Goal: Task Accomplishment & Management: Manage account settings

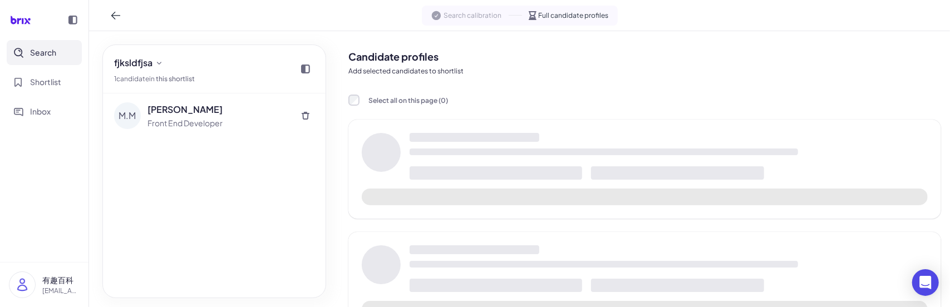
click at [385, 12] on div "Search calibration Full candidate profiles" at bounding box center [519, 15] width 861 height 31
click at [155, 61] on button "fjksldfjsa" at bounding box center [139, 63] width 58 height 18
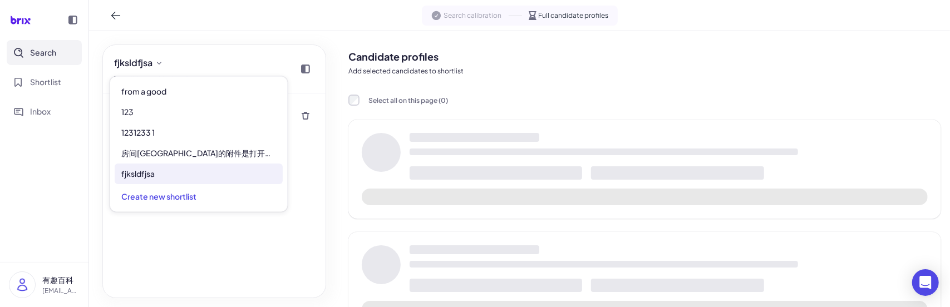
click at [188, 41] on div "fjksldfjsa 1 candidate in this shortlist M.M Mike Mason Front End Developer" at bounding box center [214, 169] width 251 height 276
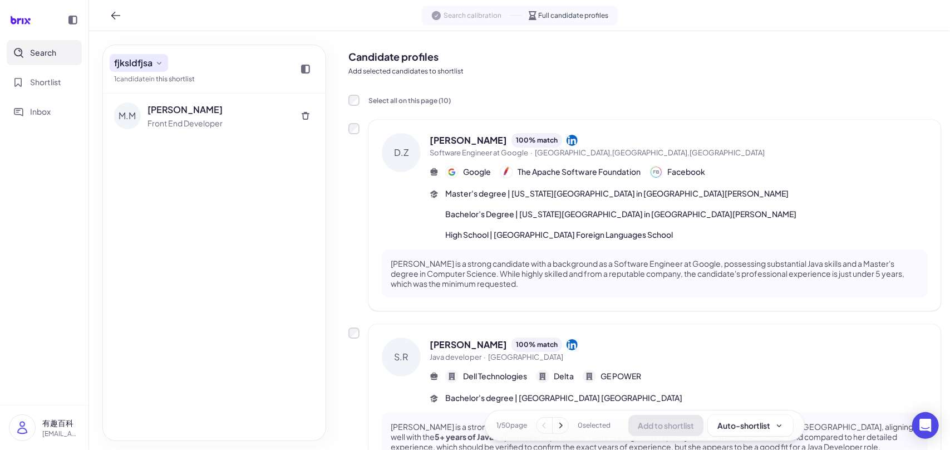
click at [155, 60] on icon at bounding box center [159, 62] width 9 height 9
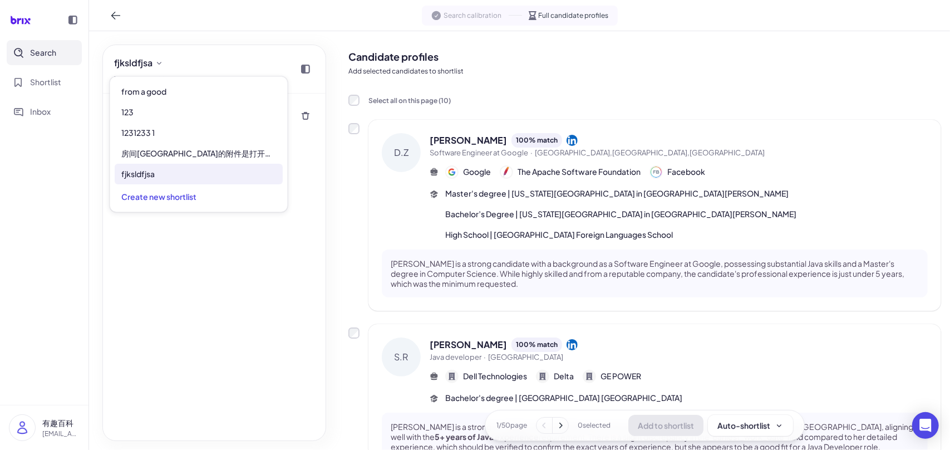
click at [165, 225] on div "M.M Mike Mason Front End Developer" at bounding box center [214, 267] width 223 height 347
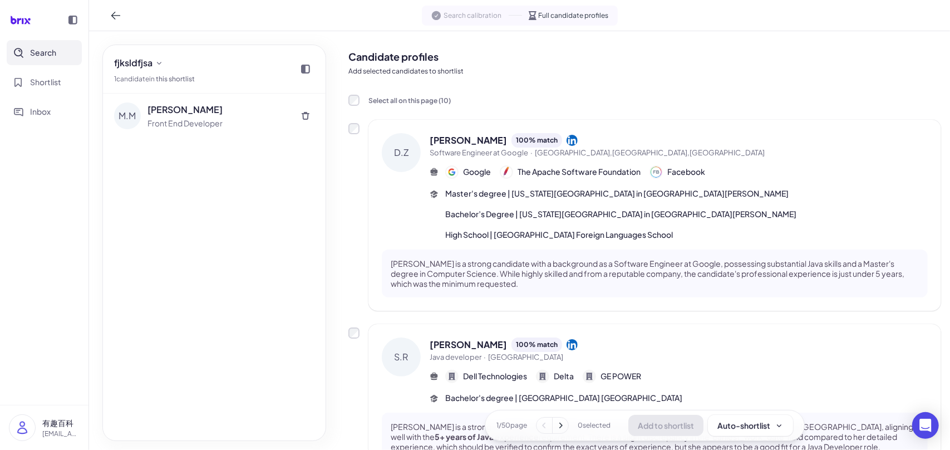
click at [562, 307] on icon at bounding box center [560, 425] width 11 height 11
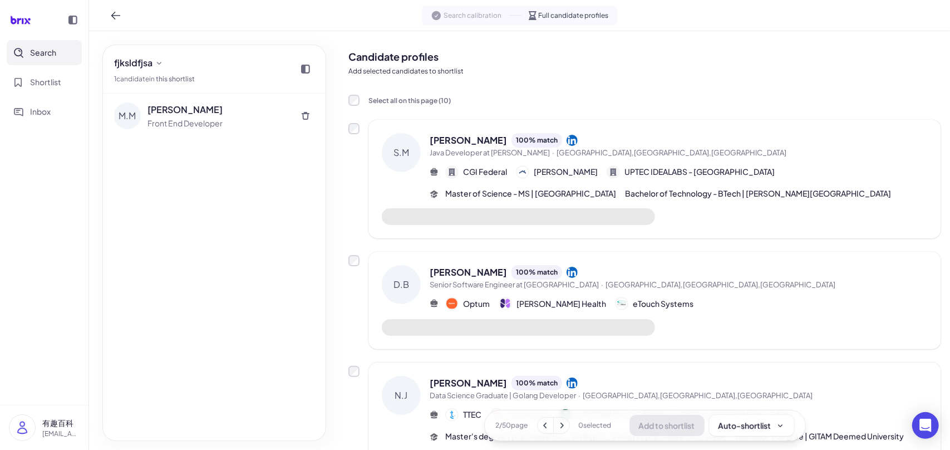
click at [562, 307] on icon at bounding box center [561, 425] width 11 height 11
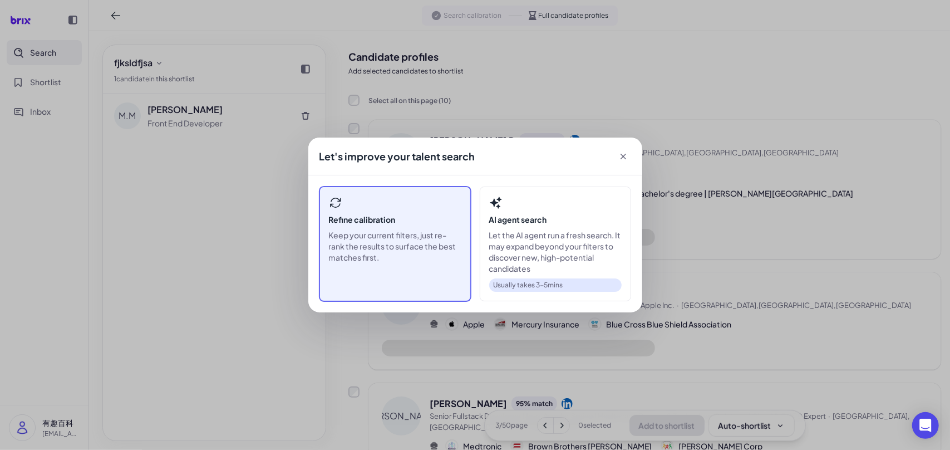
click at [386, 267] on div "Refine calibration Keep your current filters, just re-rank the results to surfa…" at bounding box center [395, 244] width 151 height 115
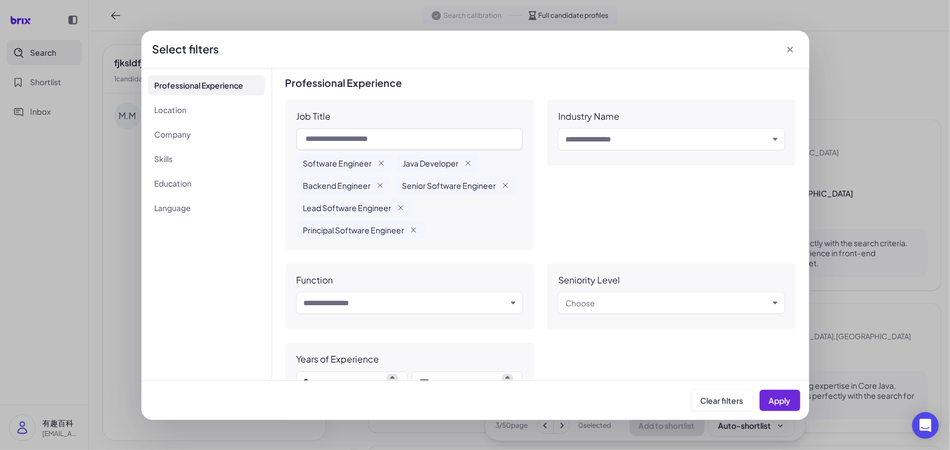
scroll to position [167, 0]
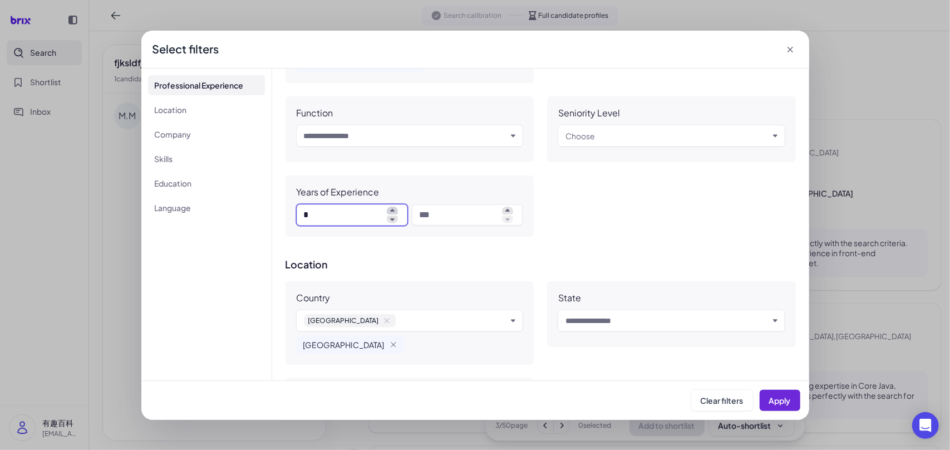
click at [388, 208] on icon at bounding box center [392, 211] width 11 height 8
type input "*"
click at [797, 307] on button "Apply" at bounding box center [780, 400] width 41 height 21
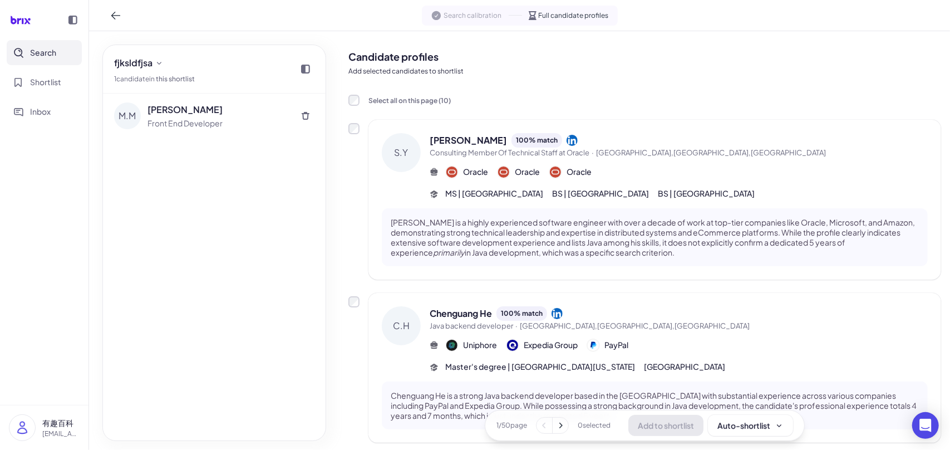
click at [643, 208] on div "Shan Ye is a highly experienced software engineer with over a decade of work at…" at bounding box center [655, 237] width 546 height 58
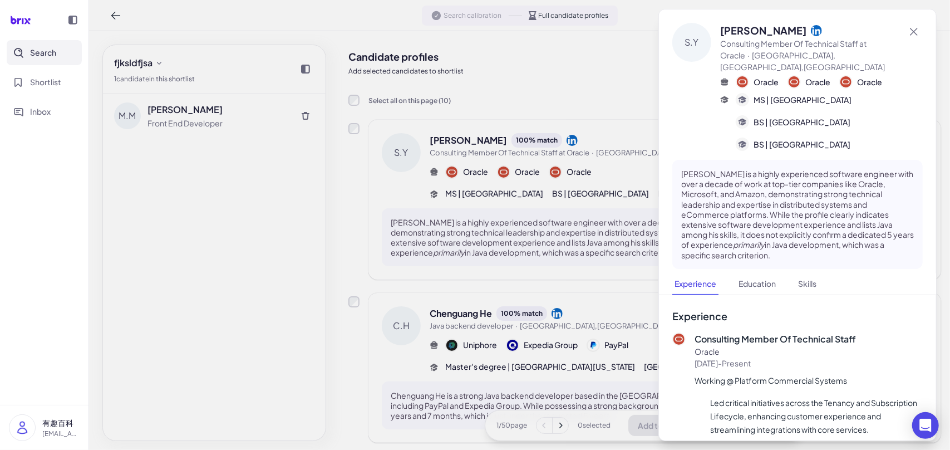
click at [512, 236] on div at bounding box center [475, 225] width 950 height 450
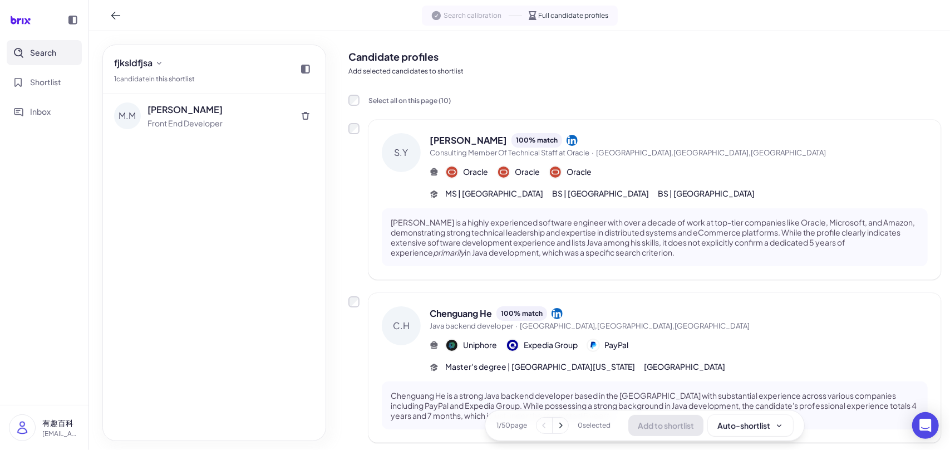
click at [560, 218] on p "Shan Ye is a highly experienced software engineer with over a decade of work at…" at bounding box center [655, 237] width 528 height 41
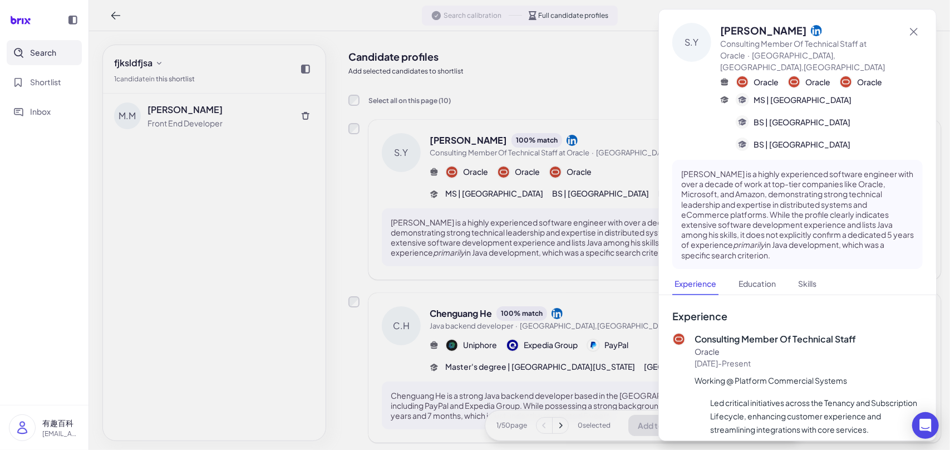
click at [158, 60] on div at bounding box center [475, 225] width 950 height 450
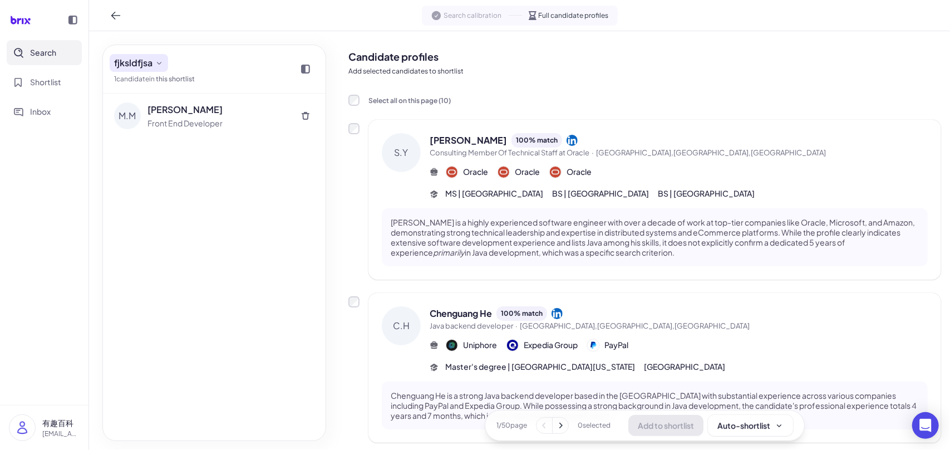
click at [156, 66] on icon at bounding box center [159, 62] width 9 height 9
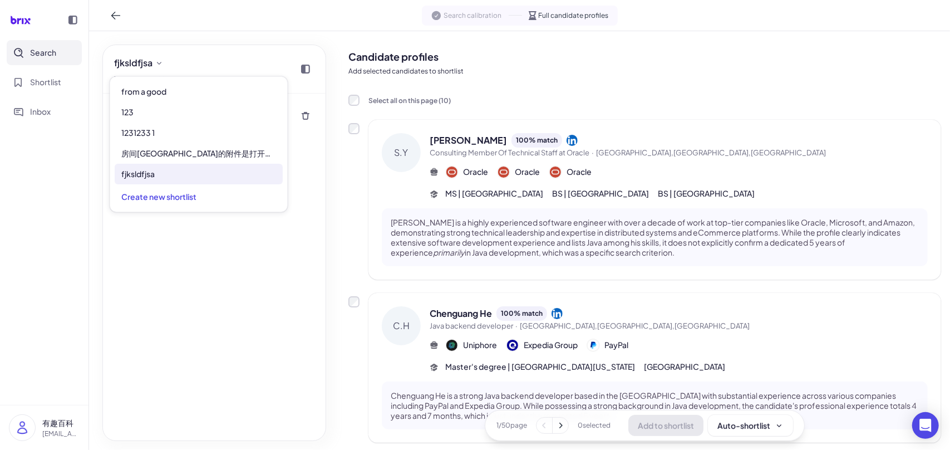
click at [189, 258] on div "M.M Mike Mason Front End Developer" at bounding box center [214, 267] width 223 height 347
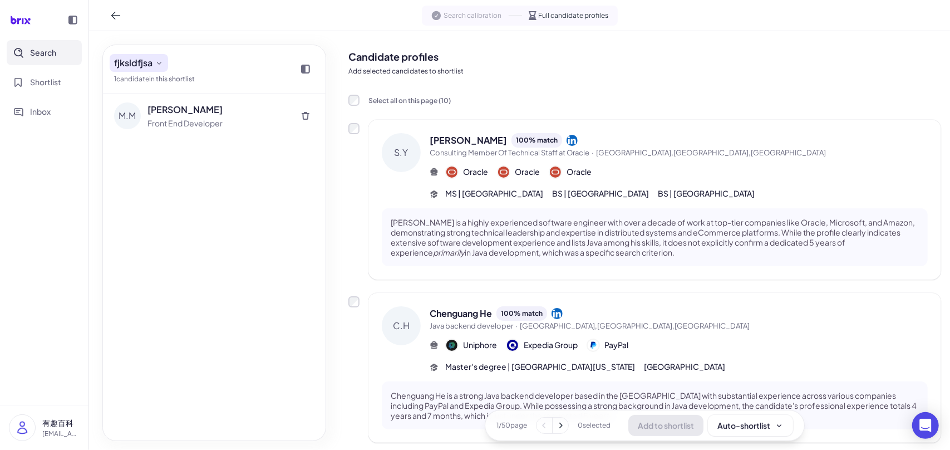
click at [149, 64] on span "fjksldfjsa" at bounding box center [133, 62] width 38 height 13
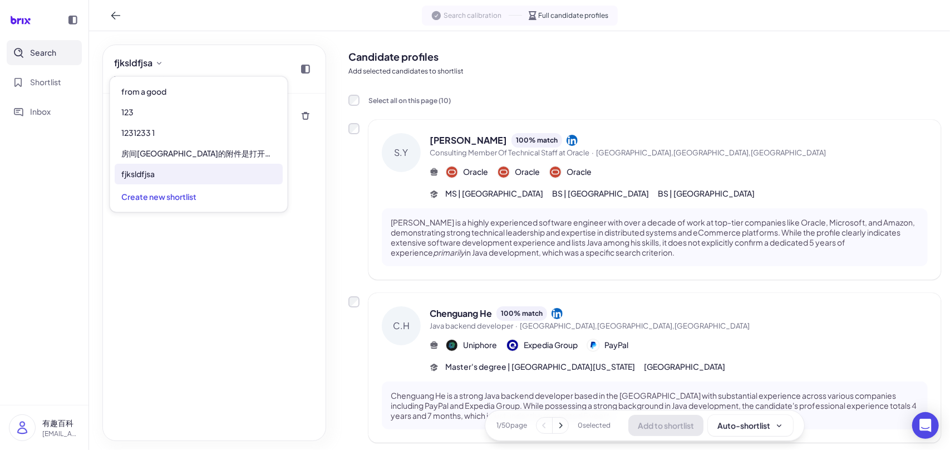
click at [235, 48] on div "fjksldfjsa 1 candidate in this shortlist" at bounding box center [214, 69] width 223 height 48
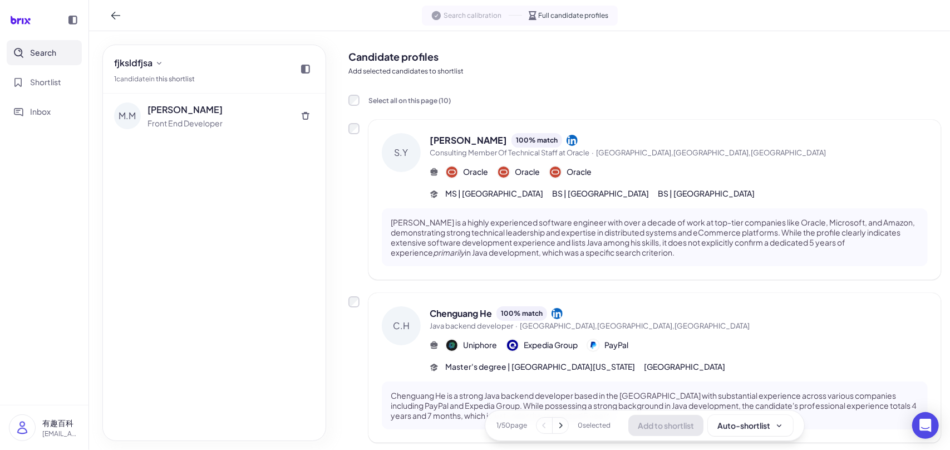
click at [590, 65] on div "Candidate profiles Add selected candidates to shortlist" at bounding box center [645, 60] width 593 height 41
click at [111, 11] on icon at bounding box center [115, 15] width 11 height 11
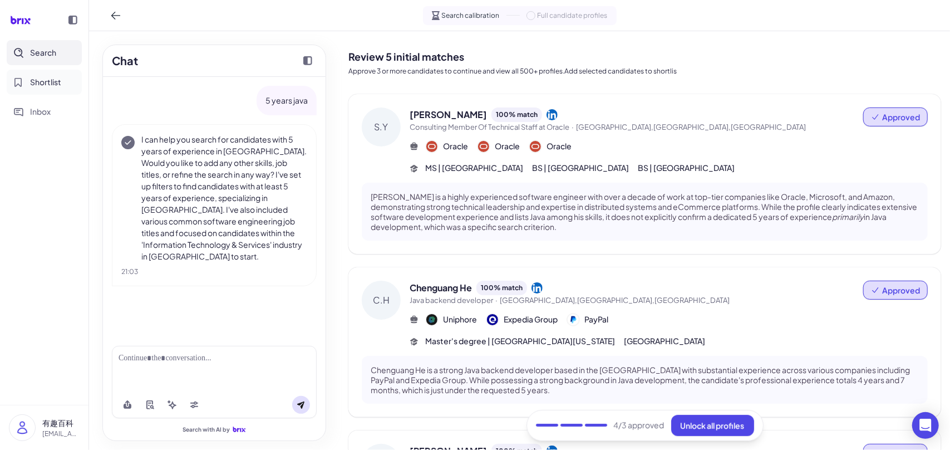
click at [42, 83] on span "Shortlist" at bounding box center [45, 82] width 31 height 12
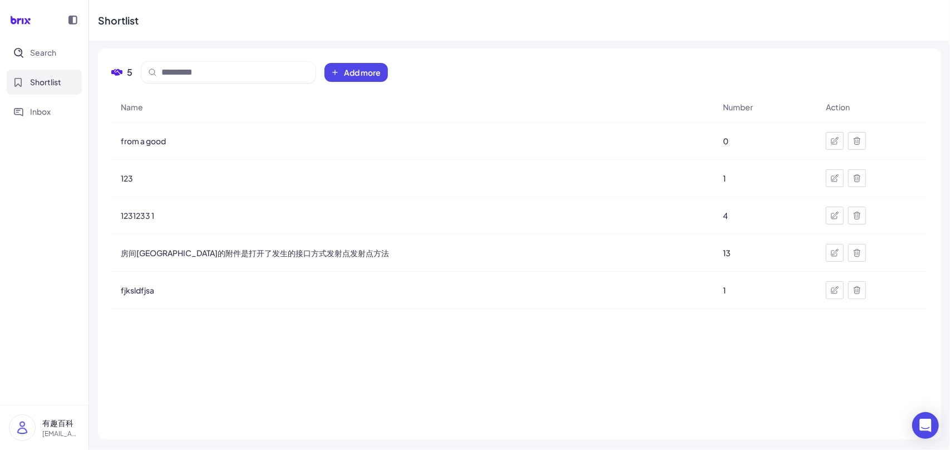
click at [863, 141] on div at bounding box center [858, 141] width 18 height 18
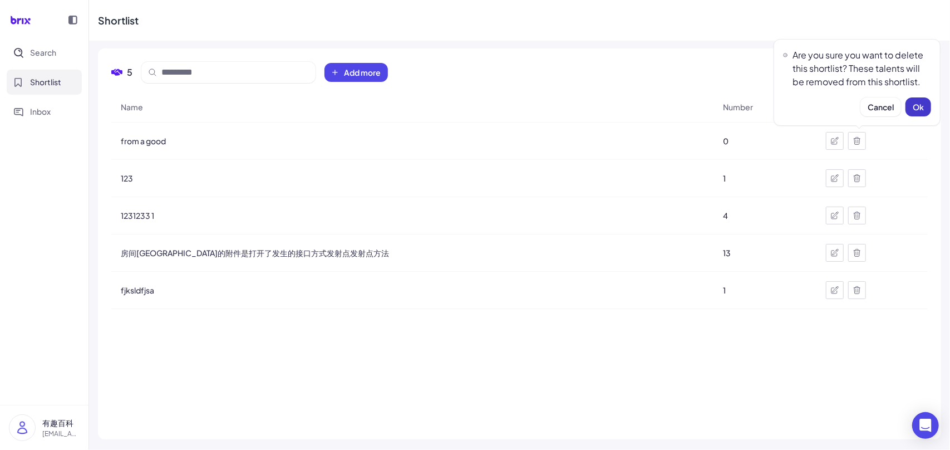
click at [929, 101] on button "Ok" at bounding box center [919, 106] width 26 height 19
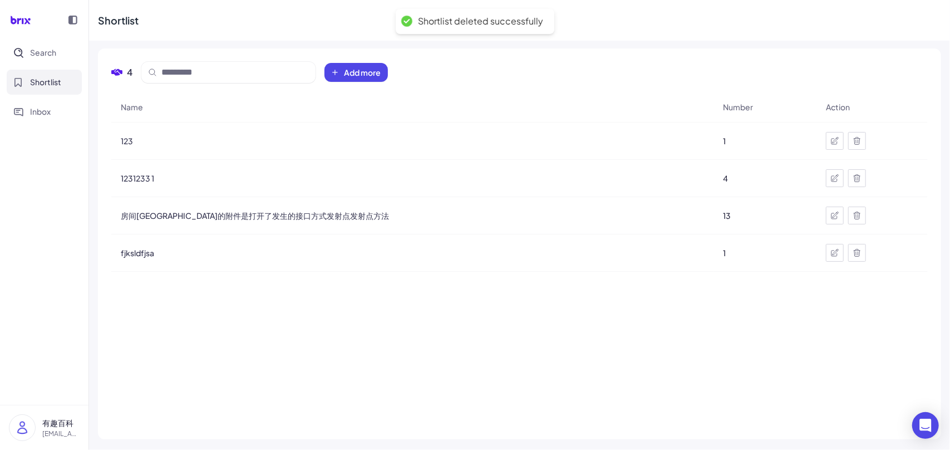
click at [862, 142] on div at bounding box center [858, 141] width 18 height 18
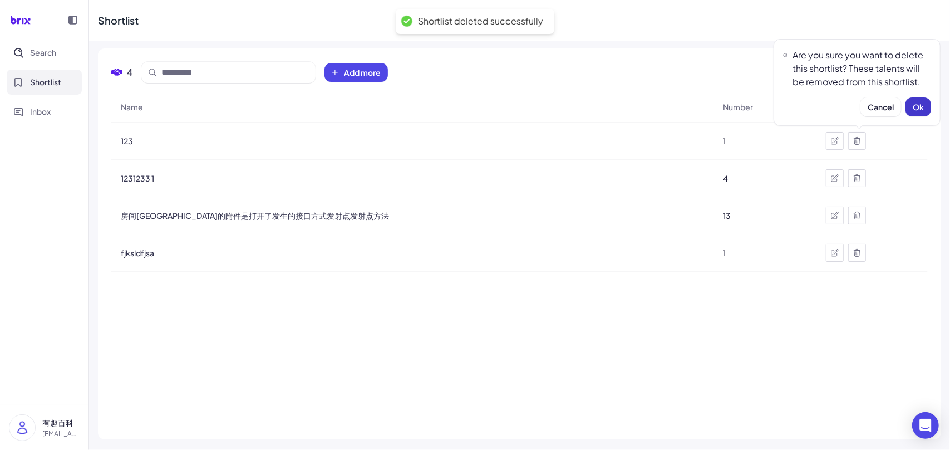
click at [914, 107] on span "Ok" at bounding box center [918, 107] width 11 height 10
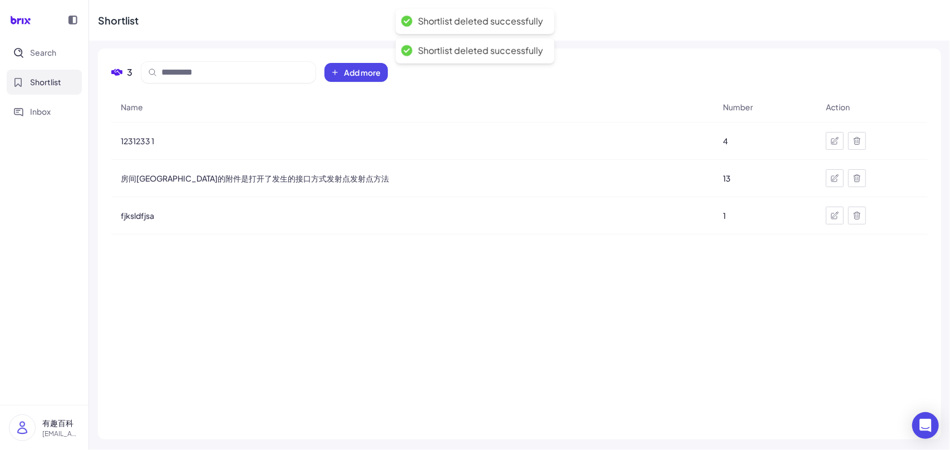
click at [861, 144] on icon at bounding box center [857, 140] width 9 height 9
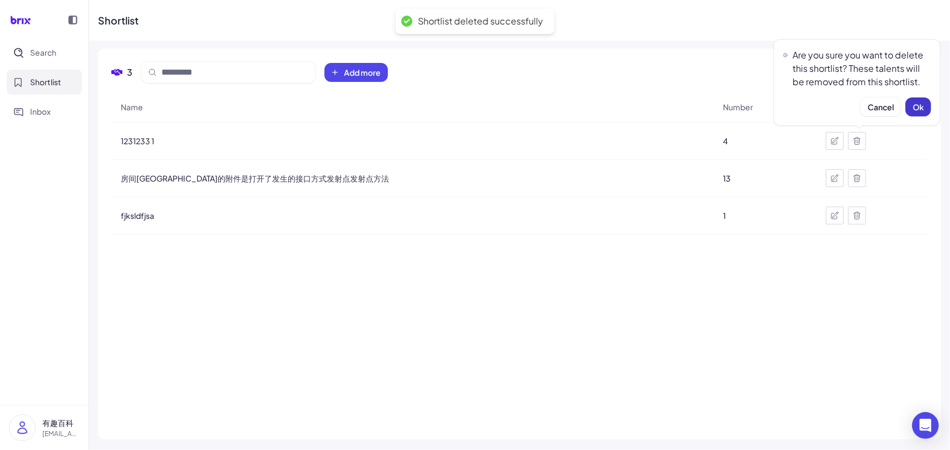
click at [916, 107] on span "Ok" at bounding box center [918, 107] width 11 height 10
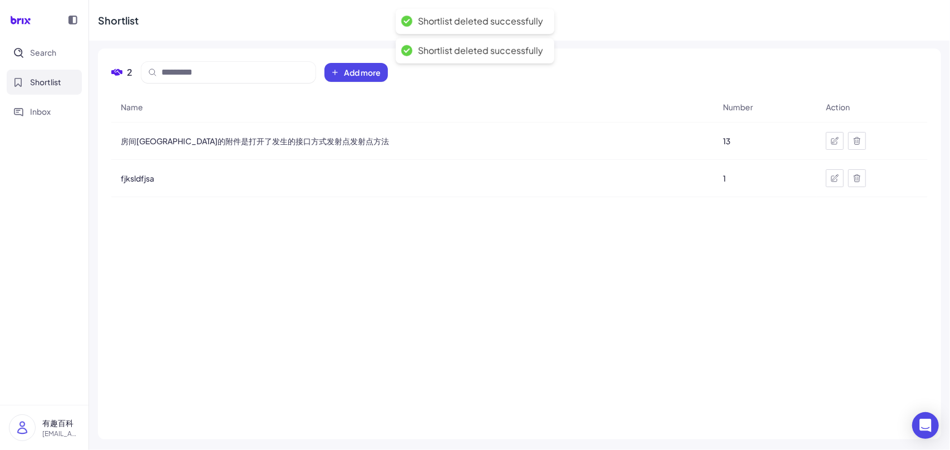
click at [862, 140] on div at bounding box center [858, 141] width 18 height 18
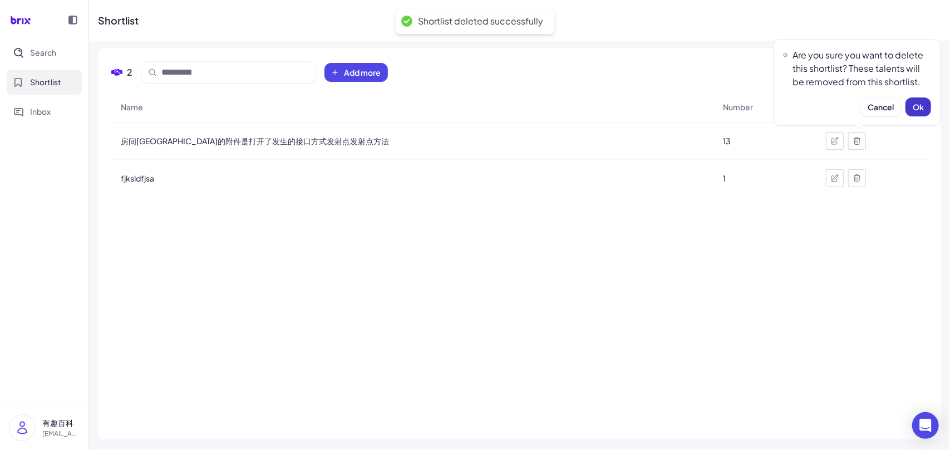
click at [915, 109] on span "Ok" at bounding box center [918, 107] width 11 height 10
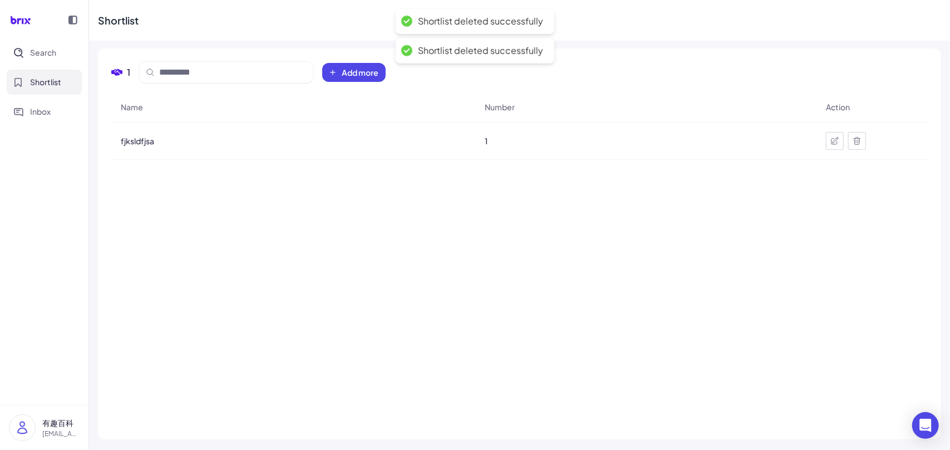
click at [862, 139] on icon at bounding box center [857, 140] width 9 height 9
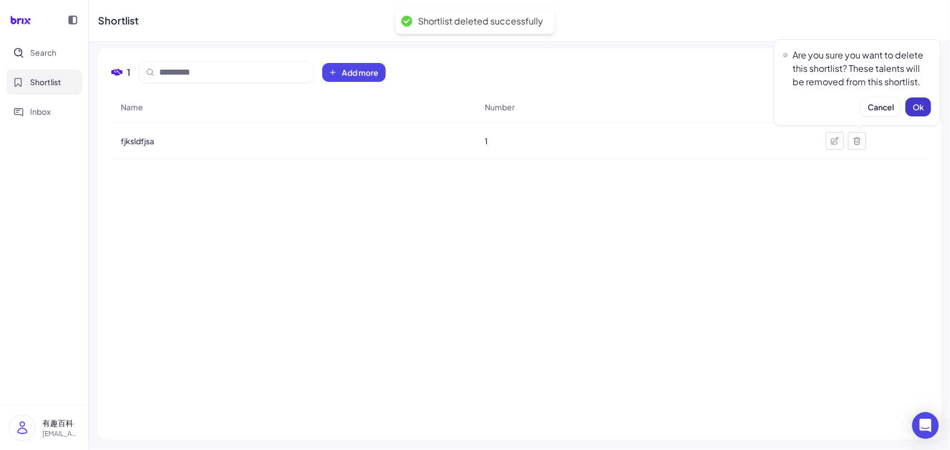
click at [915, 104] on span "Ok" at bounding box center [918, 107] width 11 height 10
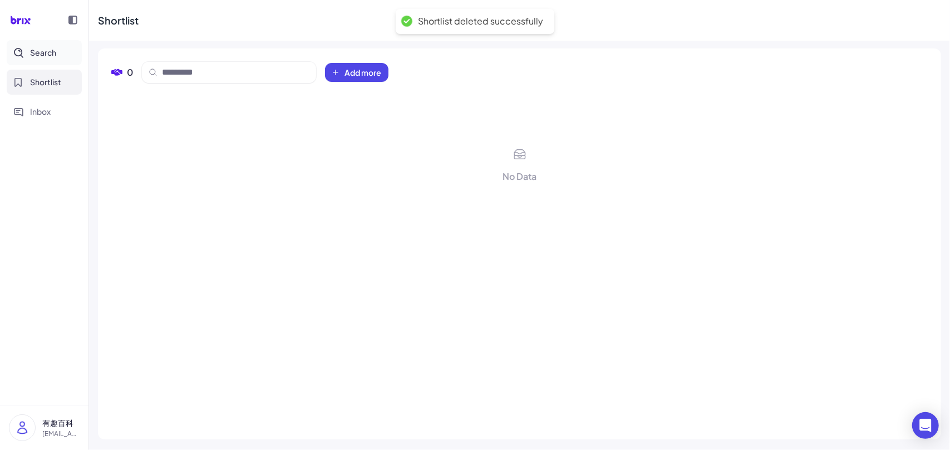
click at [50, 61] on button "Search" at bounding box center [44, 52] width 75 height 25
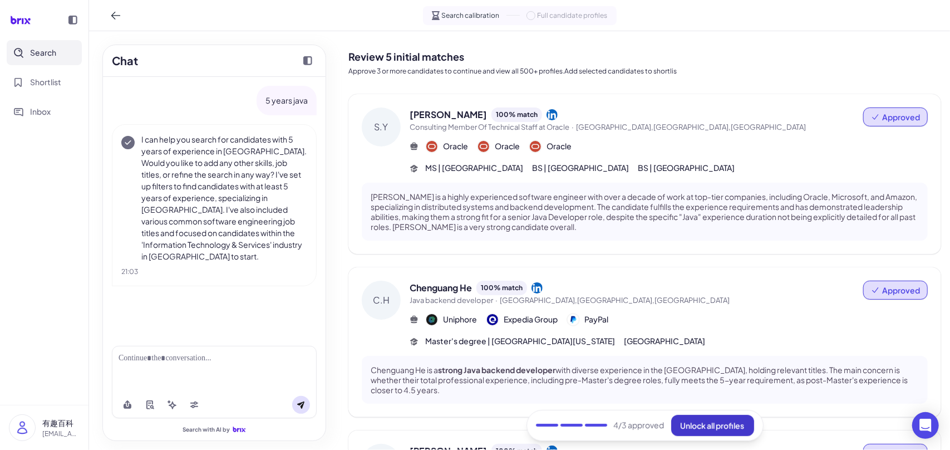
click at [727, 427] on span "Unlock all profiles" at bounding box center [713, 425] width 64 height 10
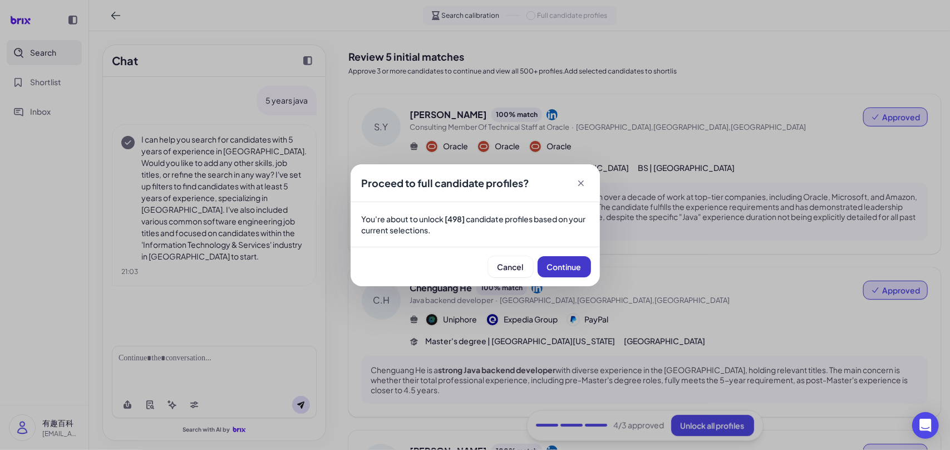
click at [559, 269] on span "Continue" at bounding box center [564, 267] width 35 height 10
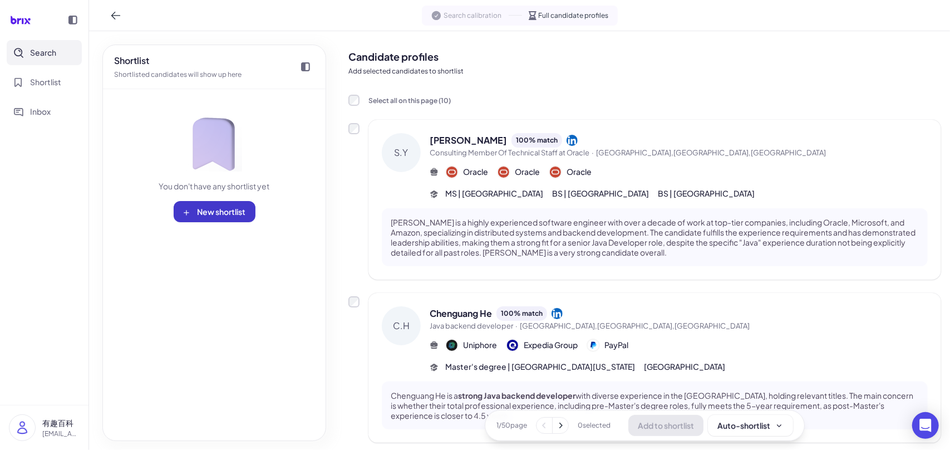
click at [209, 207] on span "New shortlist" at bounding box center [222, 212] width 48 height 10
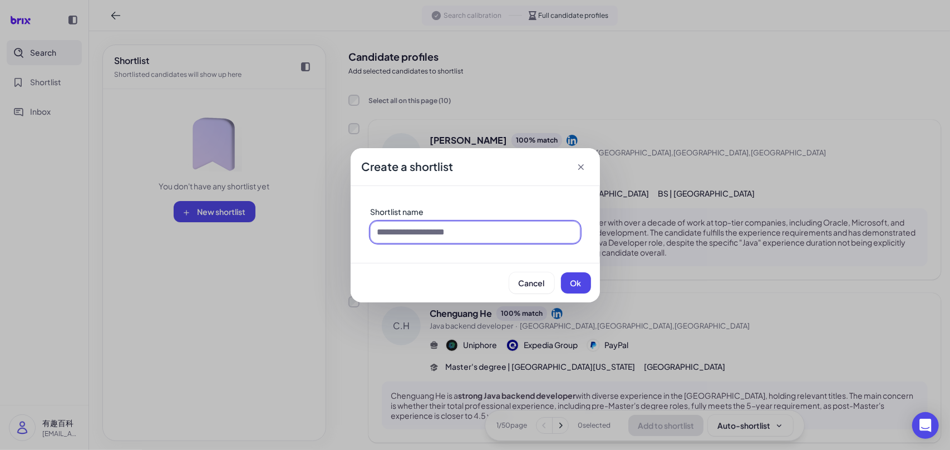
click at [448, 231] on input at bounding box center [475, 232] width 209 height 21
type input "***"
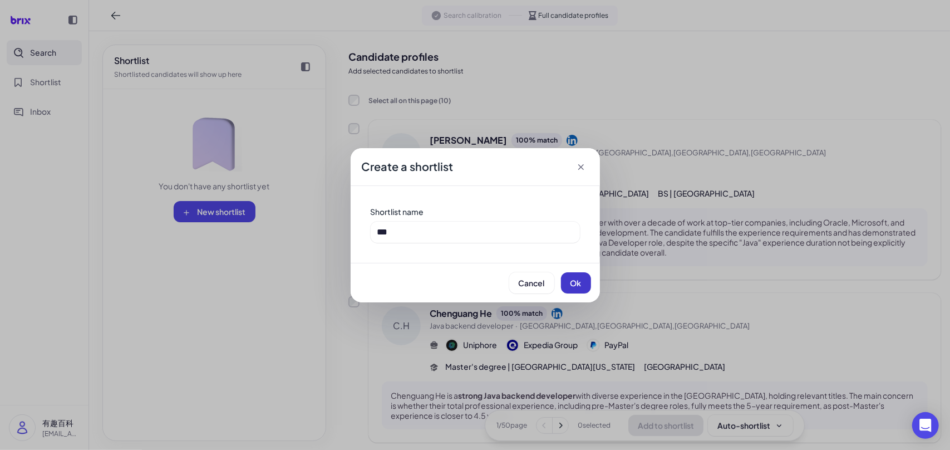
click at [573, 282] on span "Ok" at bounding box center [576, 283] width 11 height 10
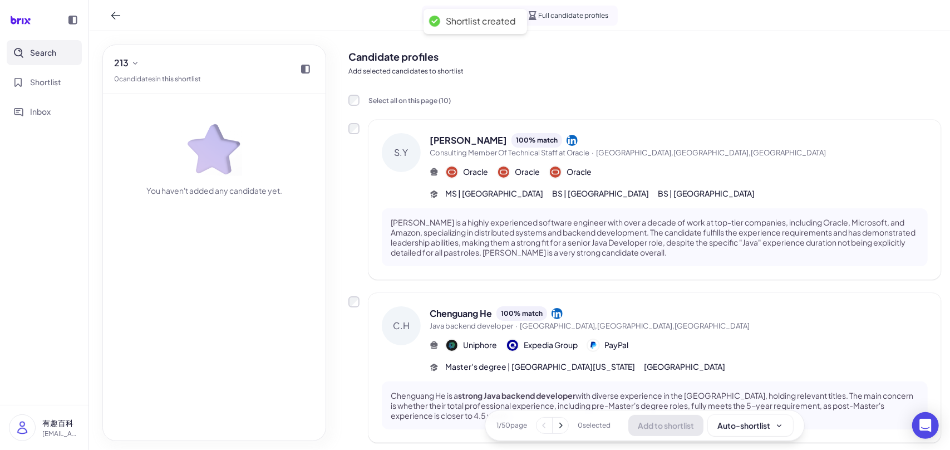
click at [125, 63] on div "Create a shortlist Shortlist name *** Cancel Ok" at bounding box center [475, 225] width 950 height 450
click at [131, 63] on div "Create a shortlist Shortlist name *** Cancel Ok" at bounding box center [475, 225] width 950 height 450
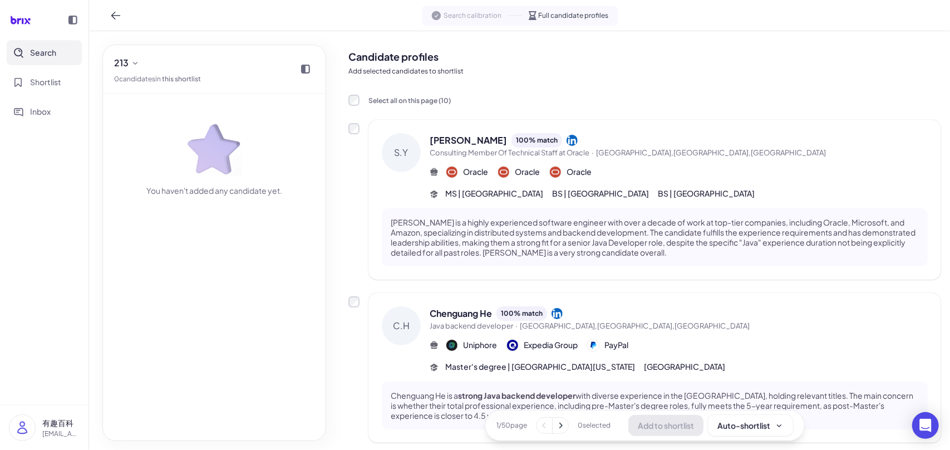
click at [131, 63] on div "Create a shortlist Shortlist name *** Cancel Ok" at bounding box center [475, 225] width 950 height 450
click at [933, 133] on div "Create a shortlist Shortlist name *** Cancel Ok" at bounding box center [475, 225] width 950 height 450
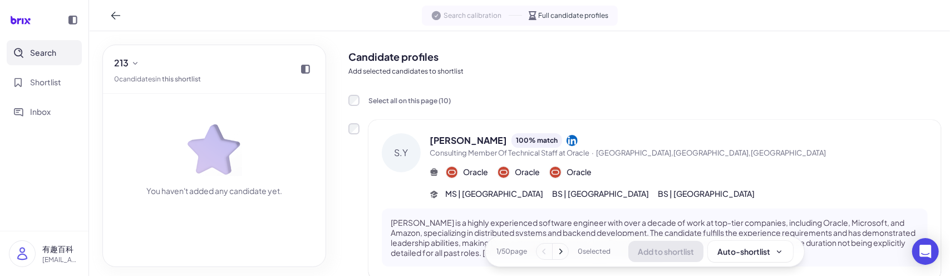
click at [353, 128] on div "Create a shortlist Shortlist name *** Cancel Ok" at bounding box center [475, 138] width 950 height 276
click at [353, 131] on div "Create a shortlist Shortlist name *** Cancel Ok" at bounding box center [475, 138] width 950 height 276
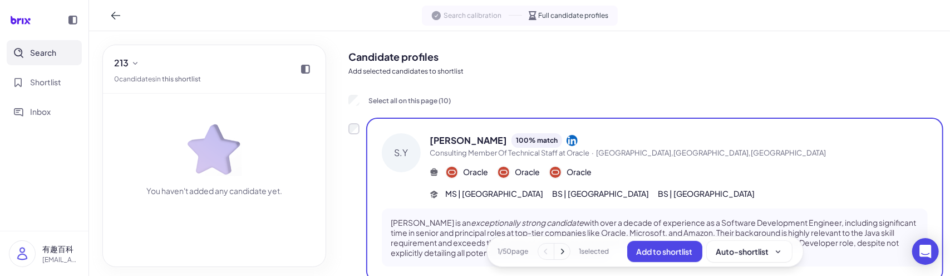
click at [561, 254] on icon at bounding box center [562, 251] width 11 height 11
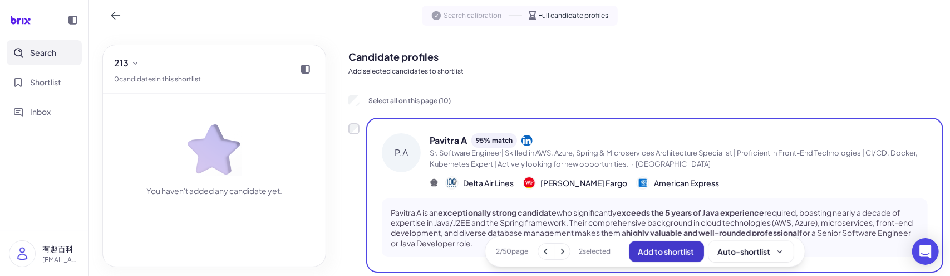
click at [640, 253] on span "Add to shortlist" at bounding box center [667, 251] width 56 height 10
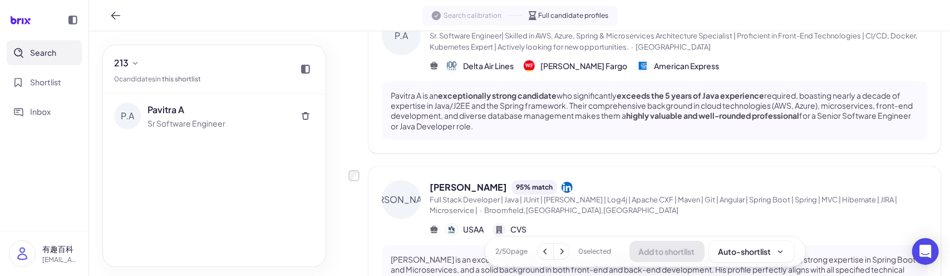
scroll to position [223, 0]
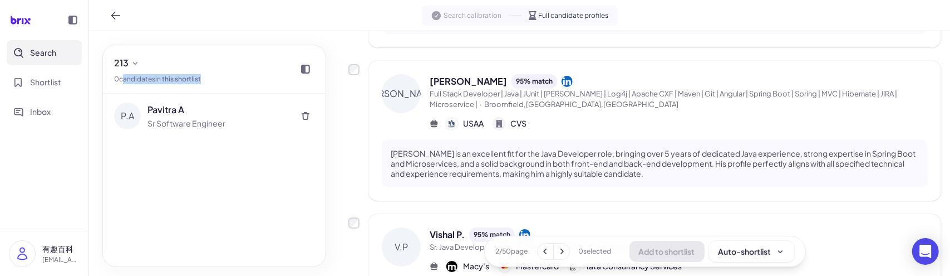
drag, startPoint x: 120, startPoint y: 80, endPoint x: 214, endPoint y: 80, distance: 94.1
click at [214, 80] on div "213 0 candidate s in this shortlist" at bounding box center [214, 69] width 223 height 48
copy div "candidate s in this shortlist"
